Goal: Task Accomplishment & Management: Manage account settings

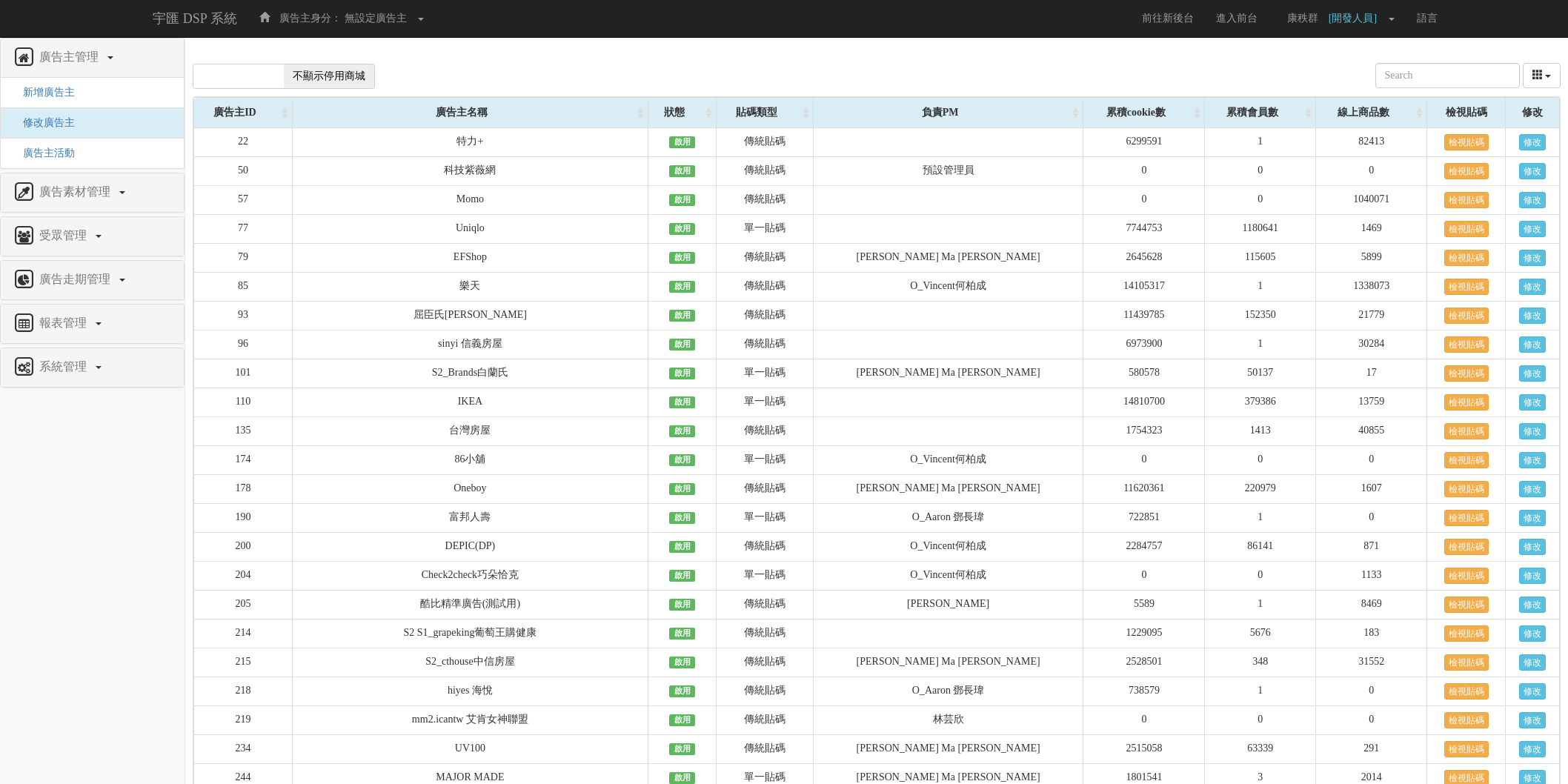
scroll to position [9406, 0]
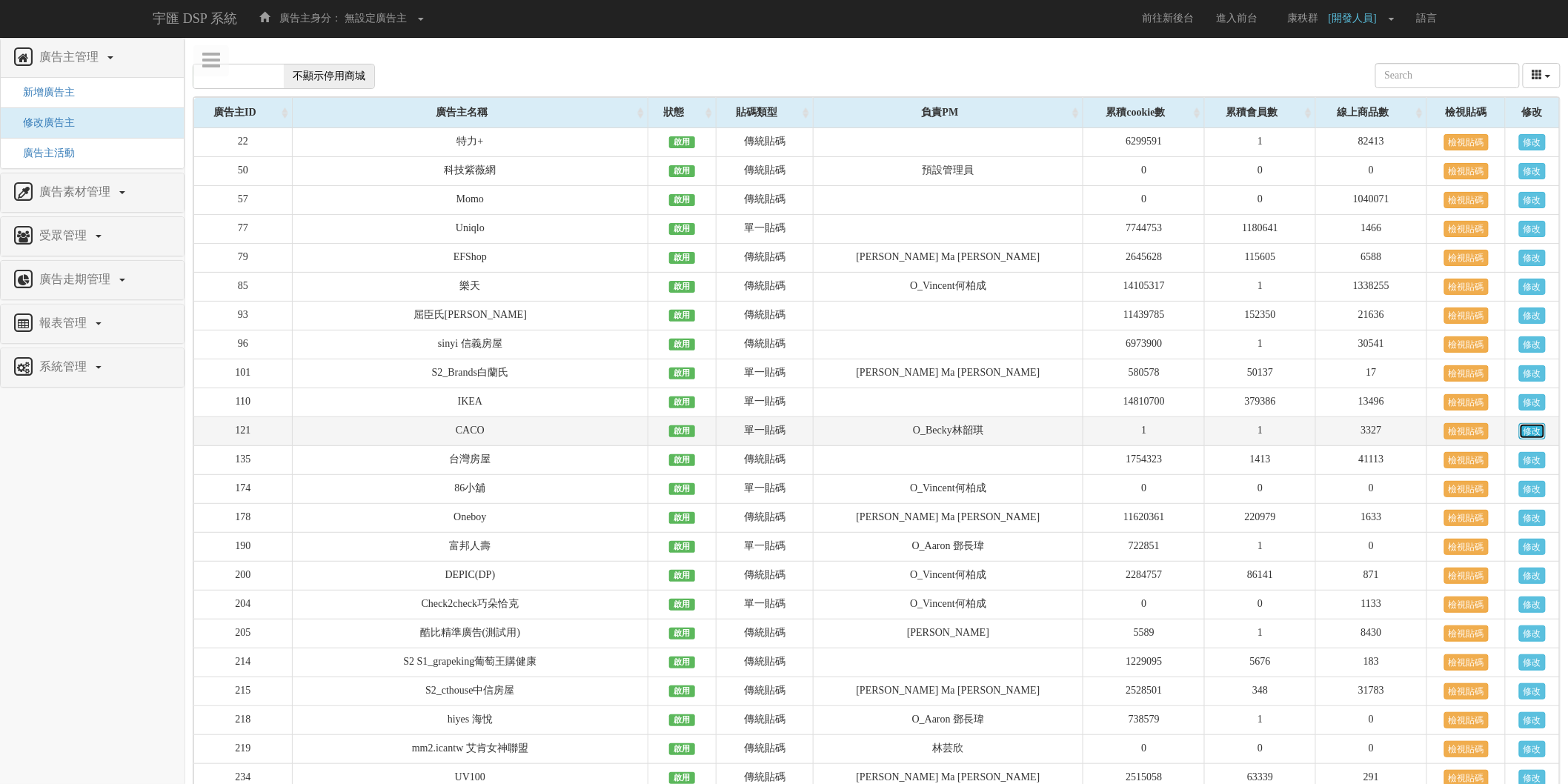
click at [1519, 439] on link "修改" at bounding box center [1533, 432] width 26 height 16
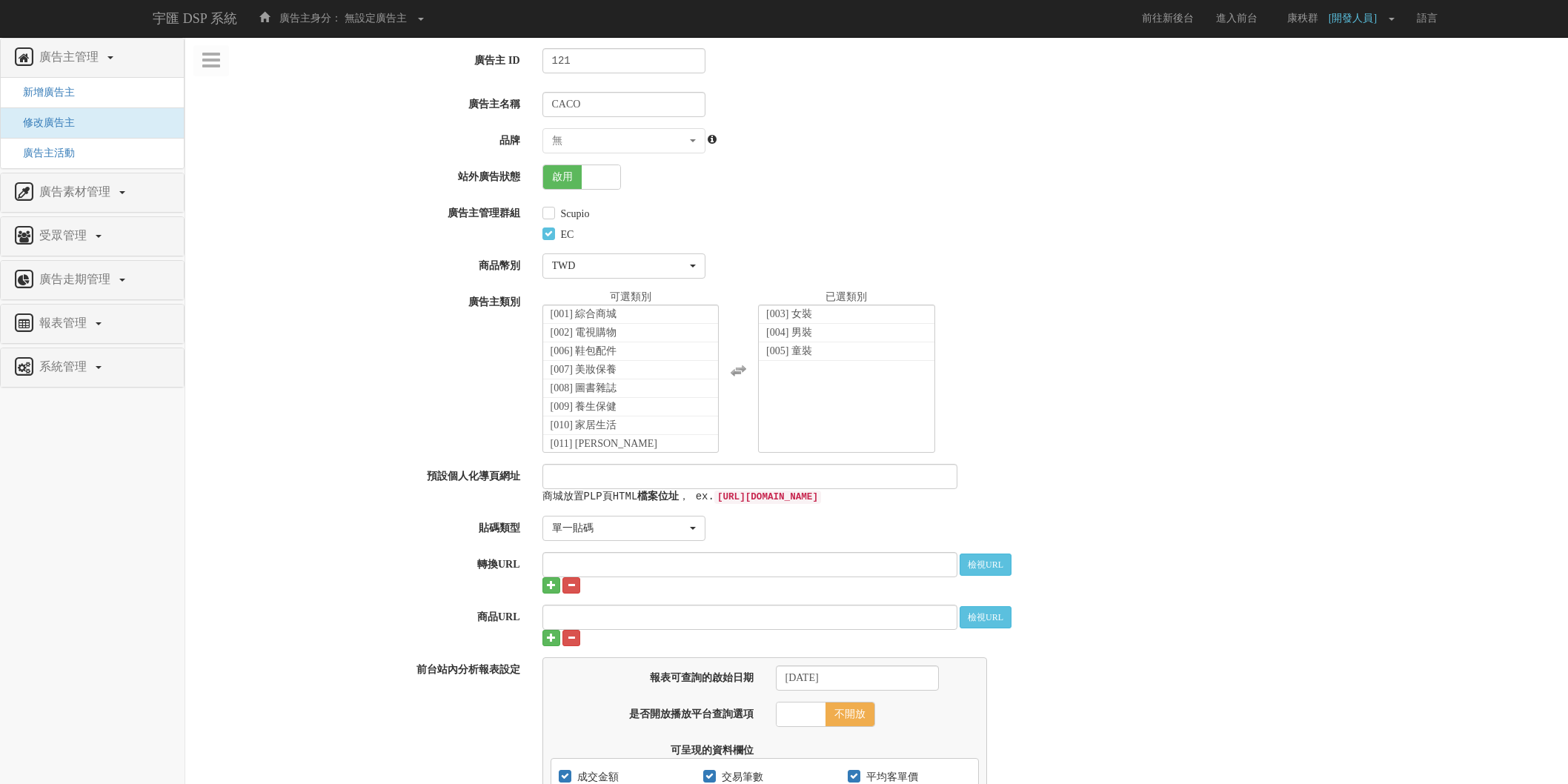
select select "047f5042-9c45-4b64-afda-696ca3a08732"
select select
click at [1330, 502] on div "商城放置PLP頁HTML 檔案位址 ， ex. [URL][DOMAIN_NAME]" at bounding box center [1050, 483] width 1038 height 40
click at [593, 182] on span at bounding box center [600, 177] width 39 height 24
checkbox input "false"
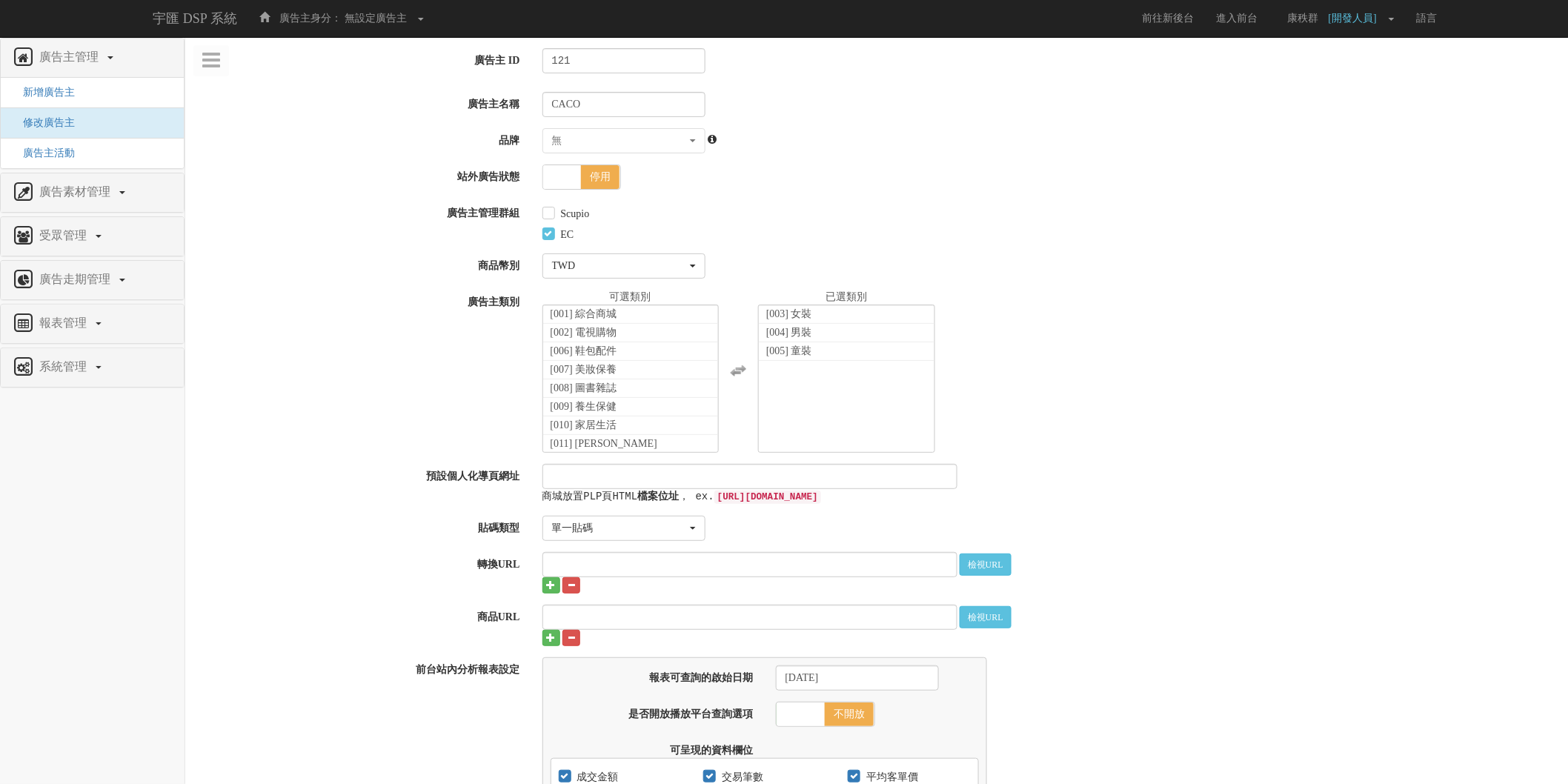
click at [1269, 371] on div "[001] 綜合商城 [002] 電視購物 [003] 女裝 [004] 男裝 [005] 童裝 [006] 鞋包配件 [007] 美妝保養 [008] 圖書…" at bounding box center [1050, 371] width 1038 height 163
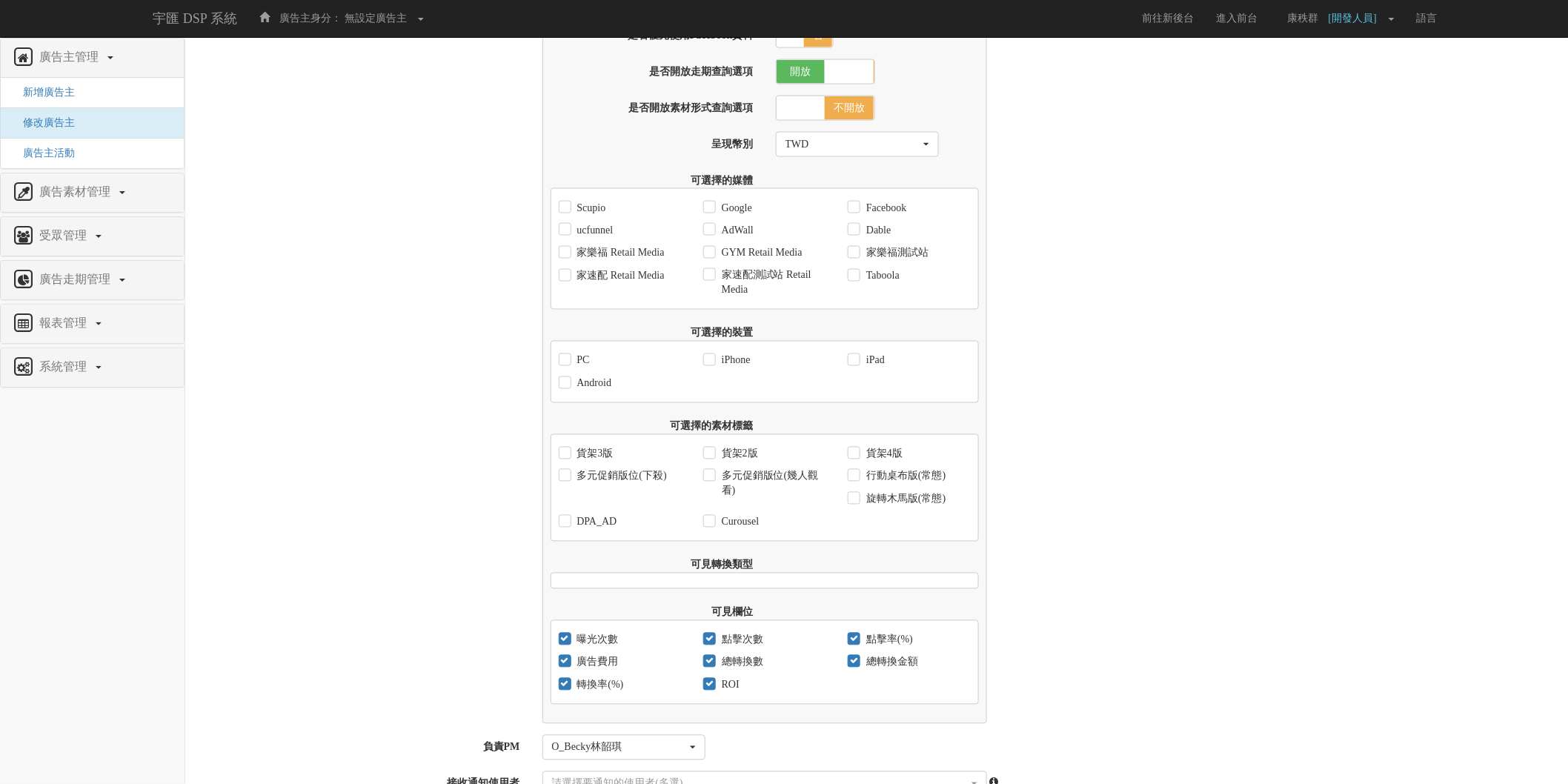
scroll to position [1023, 0]
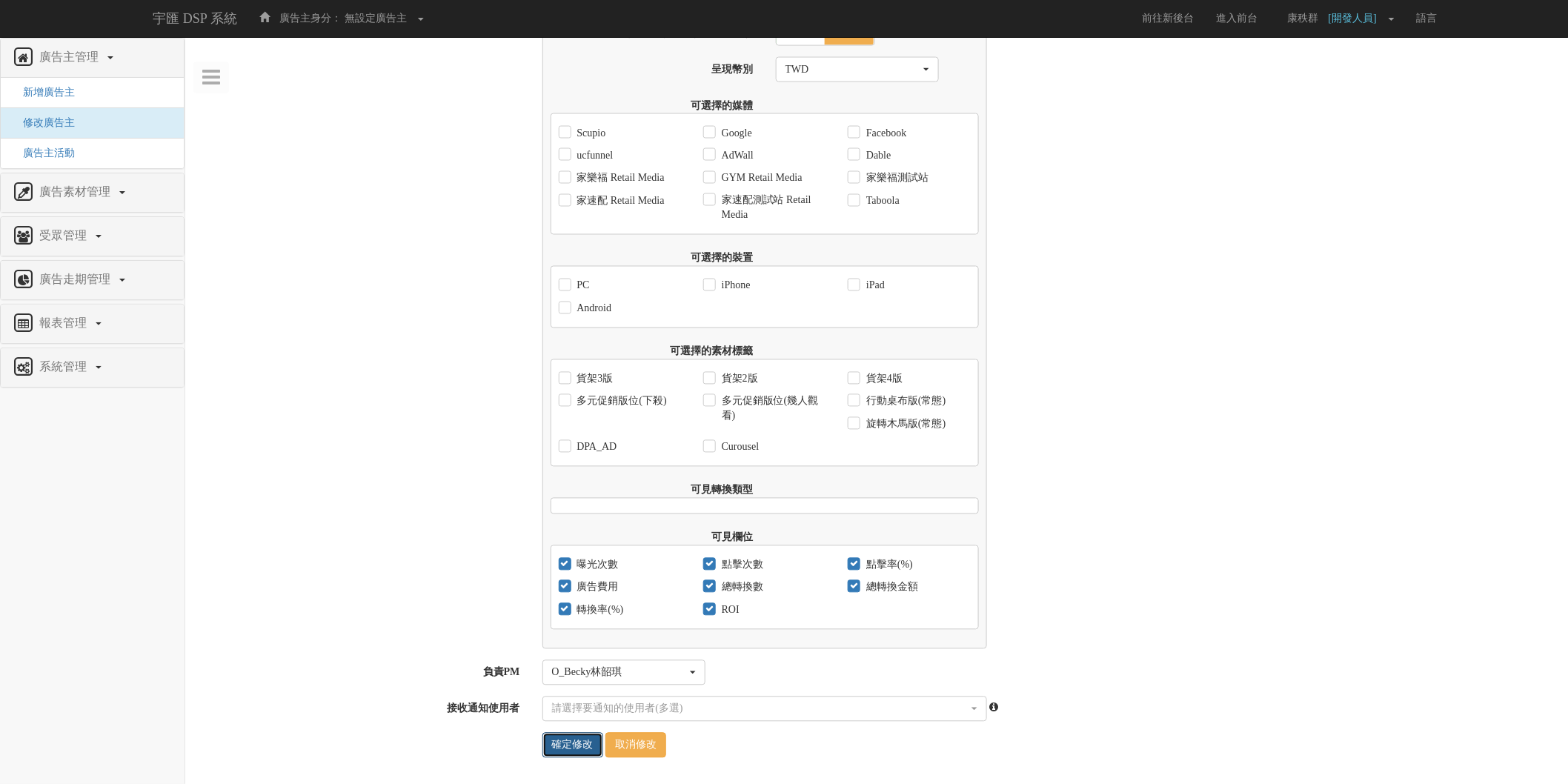
click at [575, 743] on input "確定修改" at bounding box center [573, 745] width 61 height 26
